Goal: Information Seeking & Learning: Find specific fact

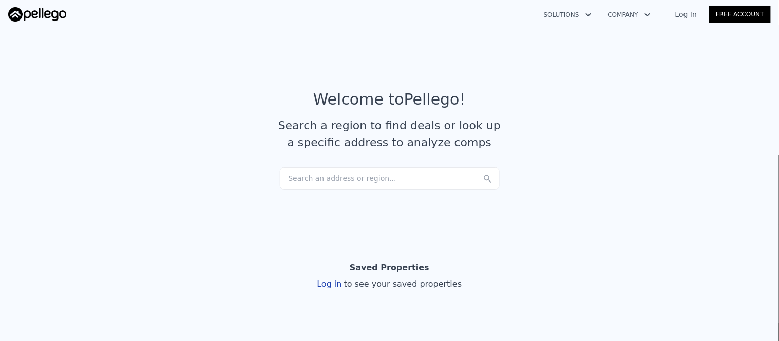
click at [416, 178] on div "Search an address or region..." at bounding box center [390, 178] width 220 height 23
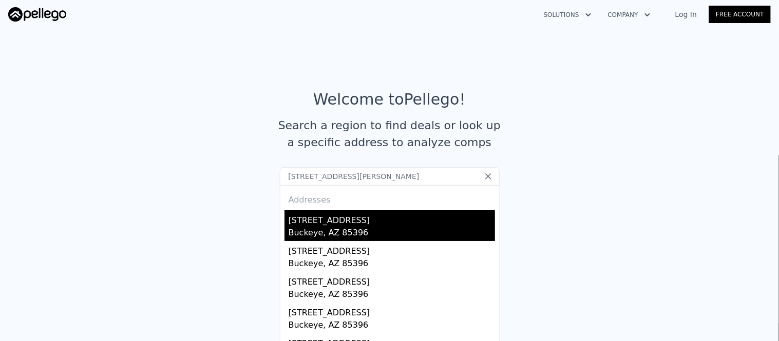
type input "[STREET_ADDRESS][PERSON_NAME]"
click at [360, 221] on div "[STREET_ADDRESS]" at bounding box center [391, 218] width 206 height 16
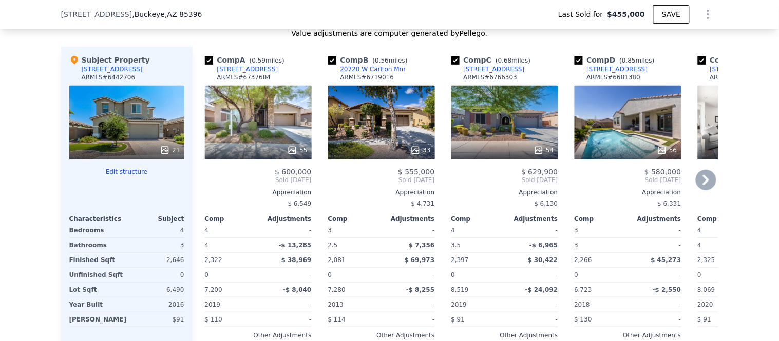
scroll to position [1080, 0]
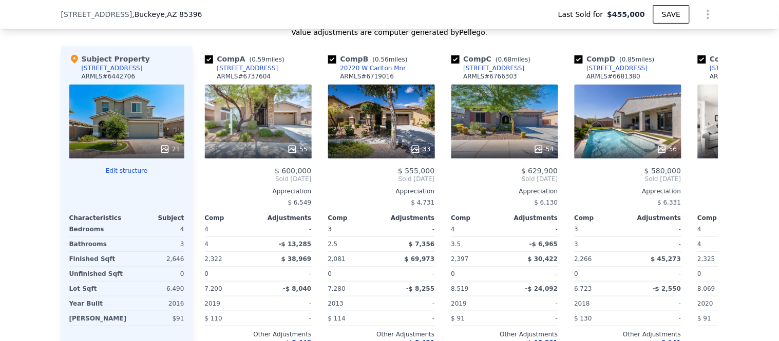
click at [140, 133] on div "21" at bounding box center [126, 122] width 115 height 74
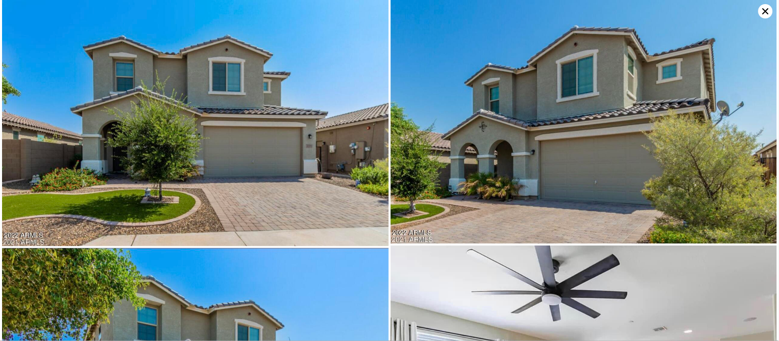
click at [705, 141] on img at bounding box center [584, 122] width 387 height 244
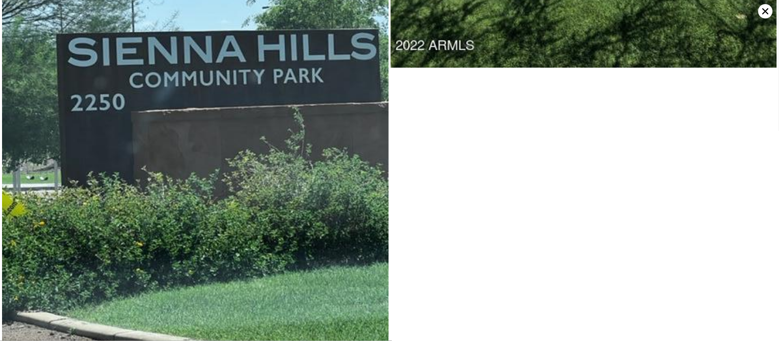
scroll to position [3017, 0]
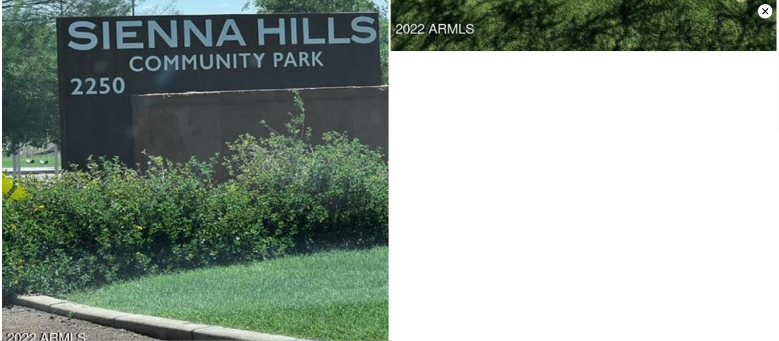
click at [761, 12] on icon at bounding box center [765, 11] width 14 height 14
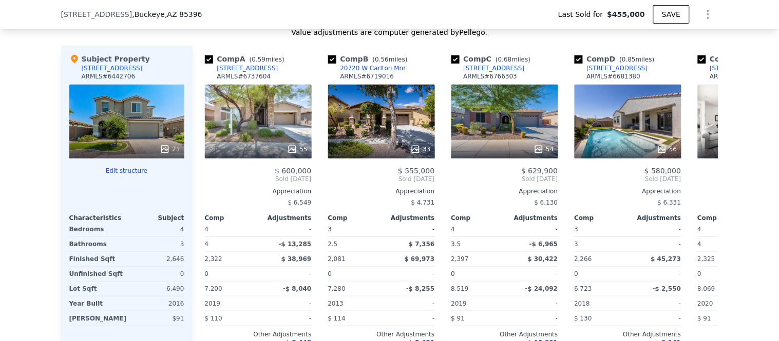
click at [119, 81] on div "ARMLS # 6442706" at bounding box center [109, 76] width 54 height 8
copy div "6442706"
type input "$ 629,000"
type input "$ 113,365"
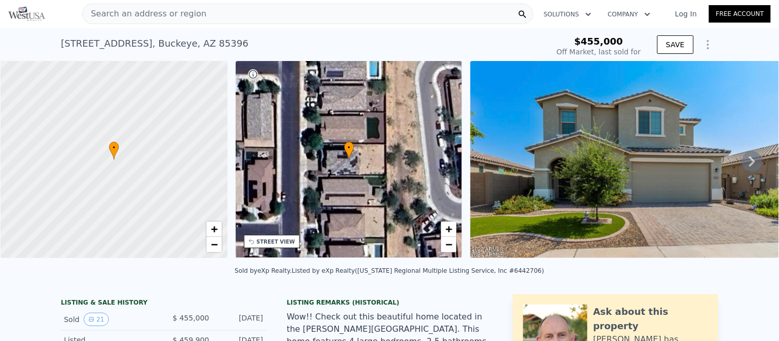
scroll to position [0, 0]
click at [202, 14] on div "Search an address or region" at bounding box center [307, 14] width 451 height 21
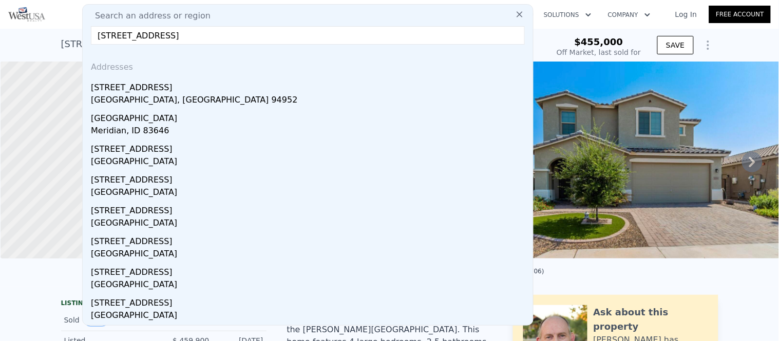
click at [150, 38] on input "[STREET_ADDRESS]" at bounding box center [308, 35] width 434 height 18
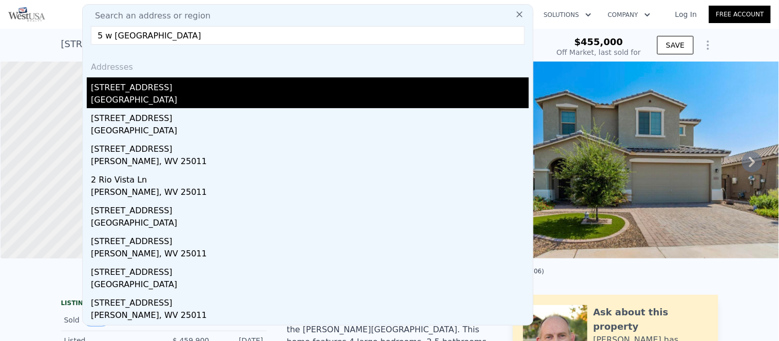
type input "5 w [GEOGRAPHIC_DATA]"
click at [138, 97] on div "[GEOGRAPHIC_DATA]" at bounding box center [310, 101] width 438 height 14
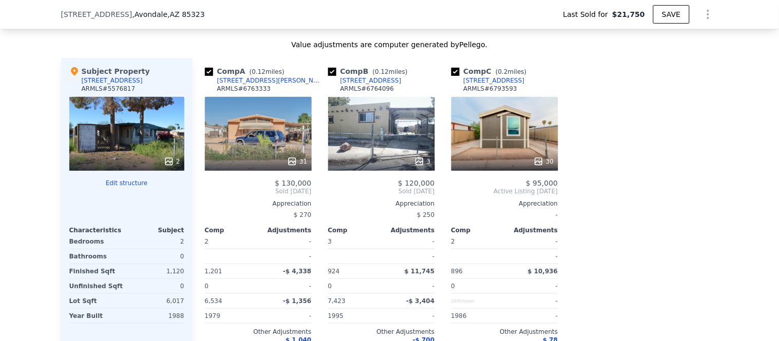
scroll to position [966, 0]
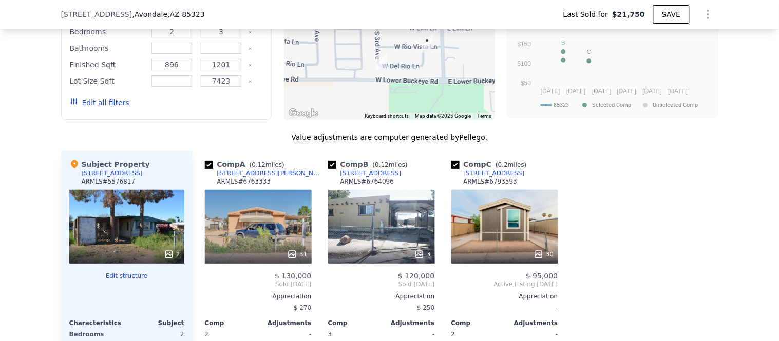
click at [109, 186] on div "ARMLS # 5576817" at bounding box center [109, 182] width 54 height 8
copy div "5576817"
